Goal: Communication & Community: Answer question/provide support

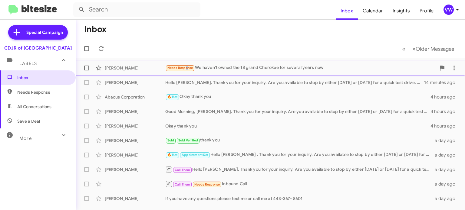
drag, startPoint x: 185, startPoint y: 67, endPoint x: 181, endPoint y: 69, distance: 4.6
click at [182, 70] on span "Needs Response" at bounding box center [180, 68] width 26 height 4
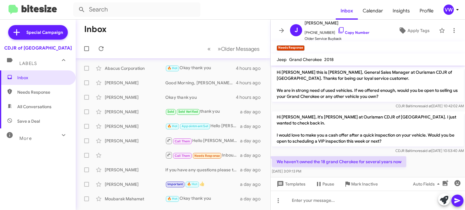
scroll to position [25, 0]
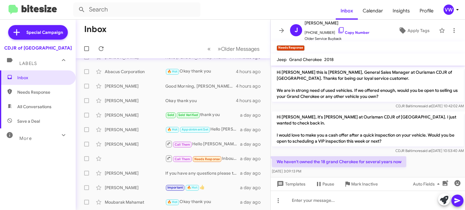
click at [42, 95] on span "Needs Response" at bounding box center [42, 92] width 51 height 6
type input "in:needs-response"
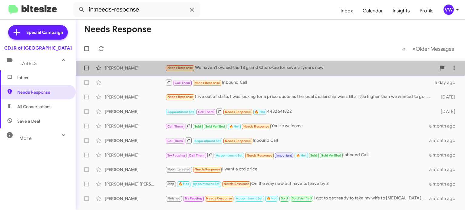
click at [183, 71] on span "Needs Response" at bounding box center [180, 67] width 30 height 7
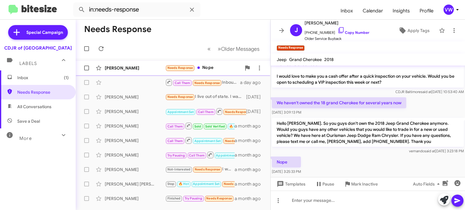
click at [180, 68] on span "Needs Response" at bounding box center [180, 68] width 26 height 4
click at [181, 66] on span "Needs Response" at bounding box center [180, 68] width 26 height 4
click at [182, 66] on span "Needs Response" at bounding box center [180, 68] width 26 height 4
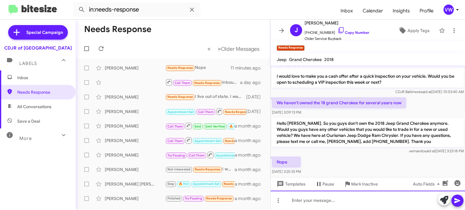
click at [327, 205] on div at bounding box center [368, 200] width 194 height 19
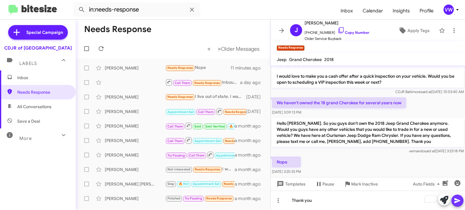
drag, startPoint x: 456, startPoint y: 203, endPoint x: 459, endPoint y: 199, distance: 4.7
click at [458, 200] on icon at bounding box center [457, 201] width 6 height 5
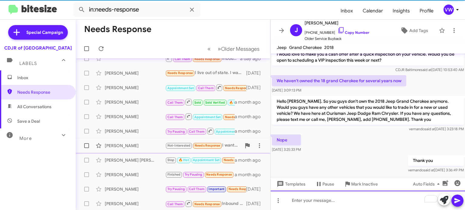
scroll to position [13, 0]
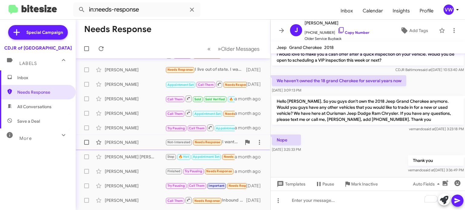
click at [214, 143] on span "Needs Response" at bounding box center [208, 142] width 26 height 4
